Goal: Task Accomplishment & Management: Use online tool/utility

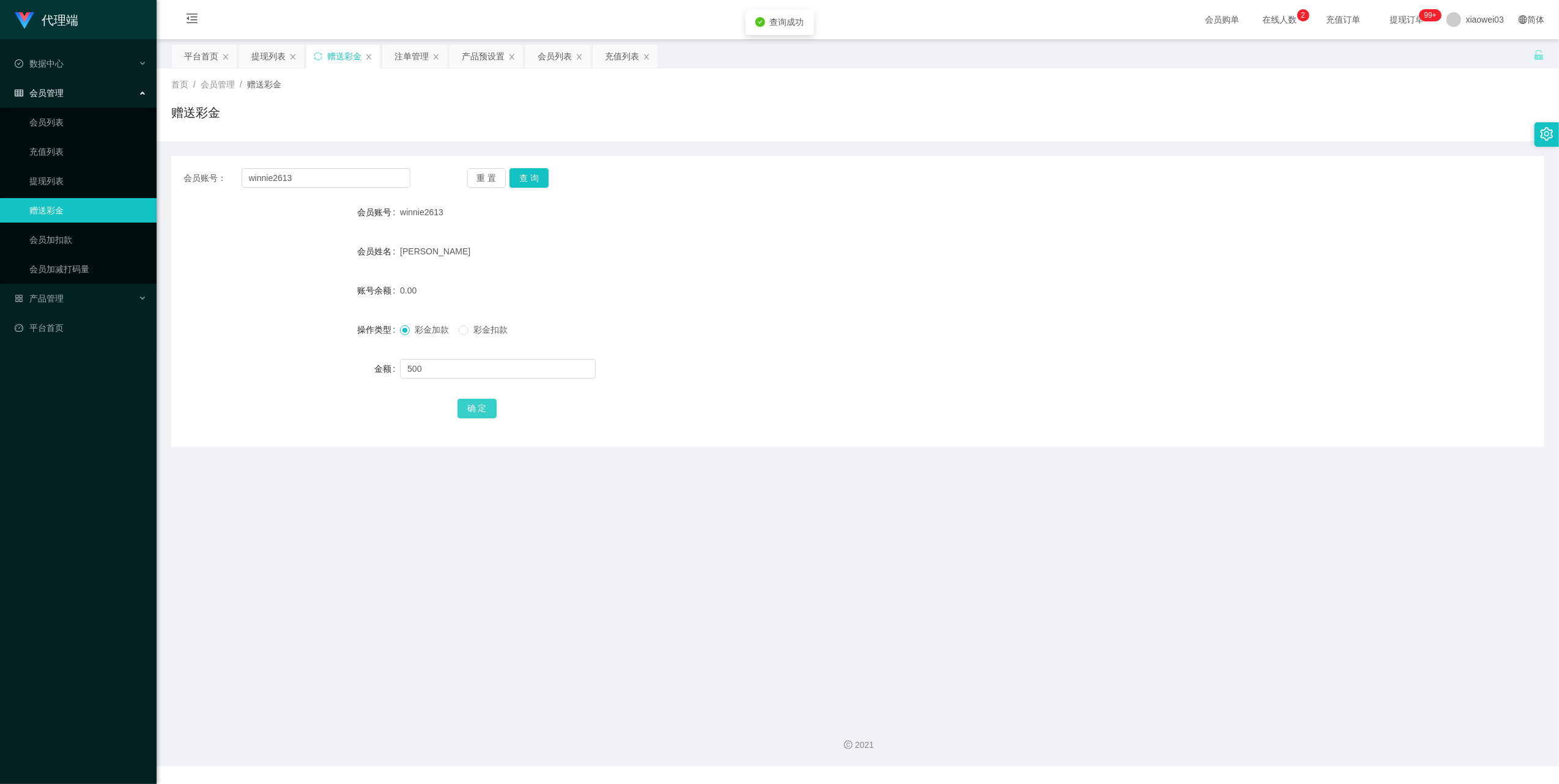
type input "500"
click at [478, 407] on button "确 定" at bounding box center [477, 408] width 39 height 20
click at [338, 190] on div "会员账号： winnie2613 重 置 查 询 会员账号 winnie2613 会员姓名 [PERSON_NAME] MEE YIEN 账号余额 500.0…" at bounding box center [858, 302] width 1373 height 291
drag, startPoint x: 338, startPoint y: 190, endPoint x: 339, endPoint y: 184, distance: 6.1
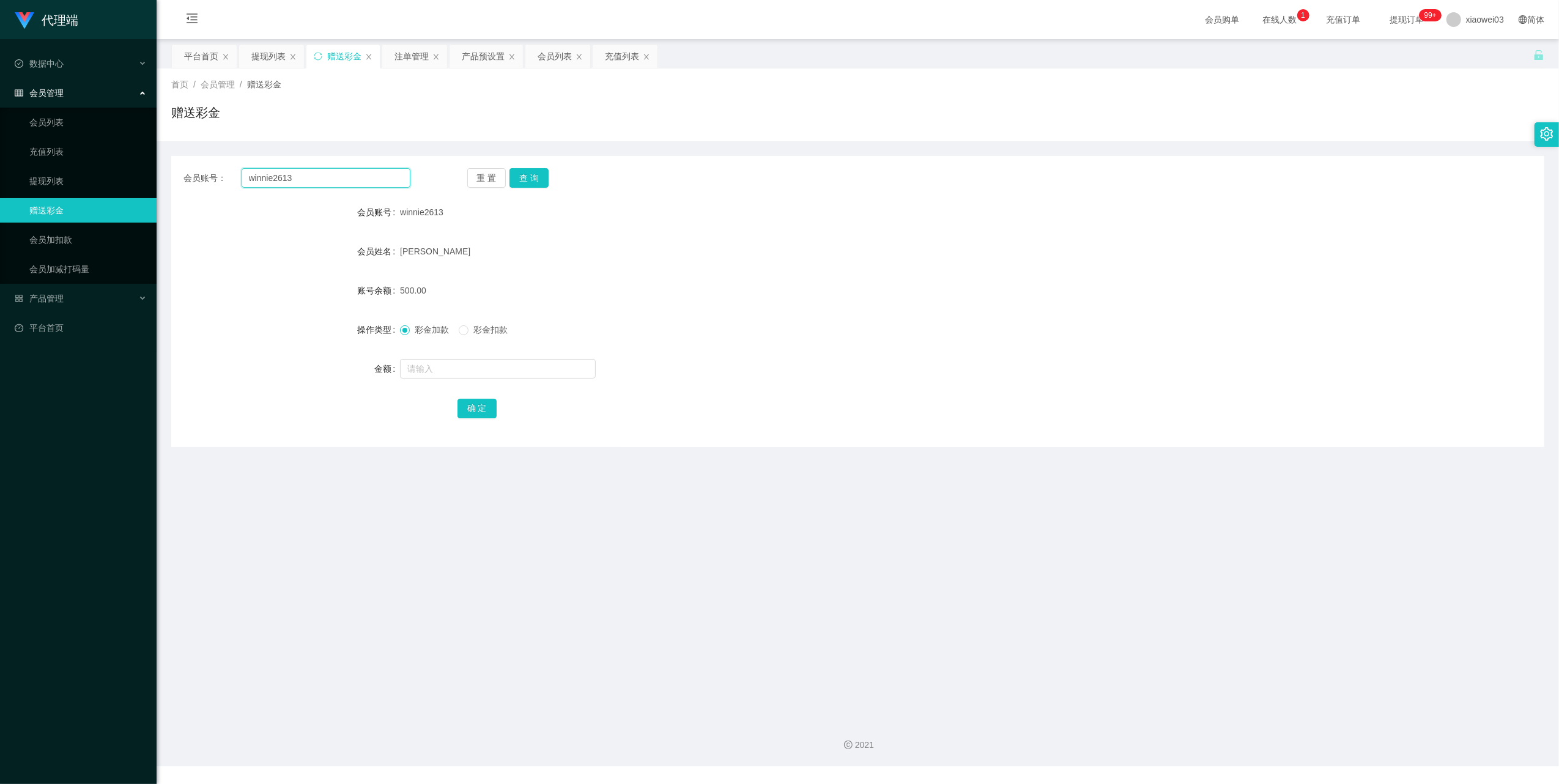
click at [339, 184] on input "winnie2613" at bounding box center [326, 178] width 169 height 20
drag, startPoint x: 339, startPoint y: 184, endPoint x: 455, endPoint y: 209, distance: 118.7
click at [340, 184] on input "winnie2613" at bounding box center [326, 178] width 169 height 20
paste input "HIONGCHIITING"
type input "HIONGCHIITING"
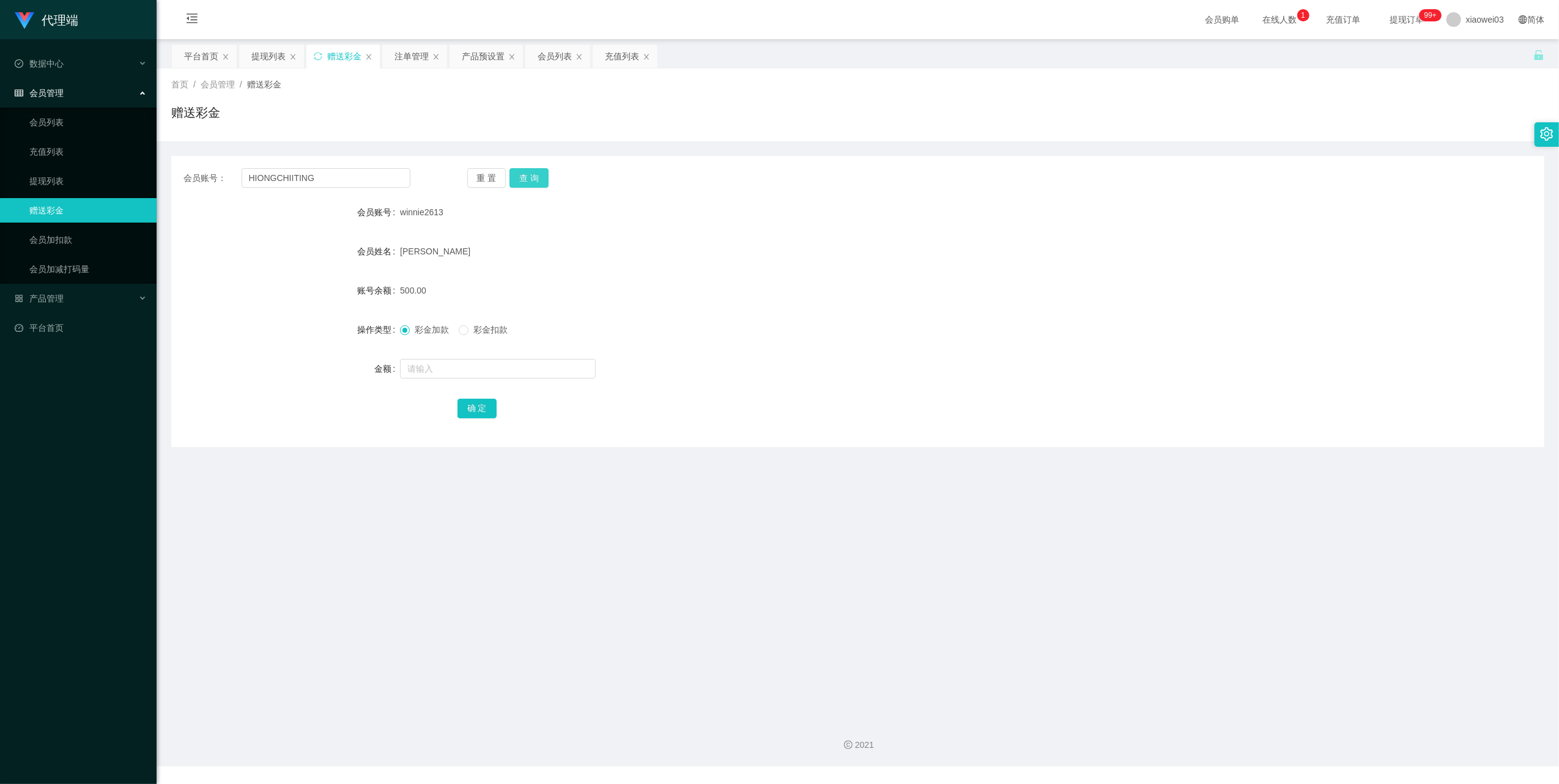
click at [536, 169] on button "查 询" at bounding box center [529, 178] width 39 height 20
click at [498, 364] on input "text" at bounding box center [498, 369] width 196 height 20
type input "500"
click at [488, 405] on button "确 定" at bounding box center [477, 408] width 39 height 20
